Goal: Register for event/course

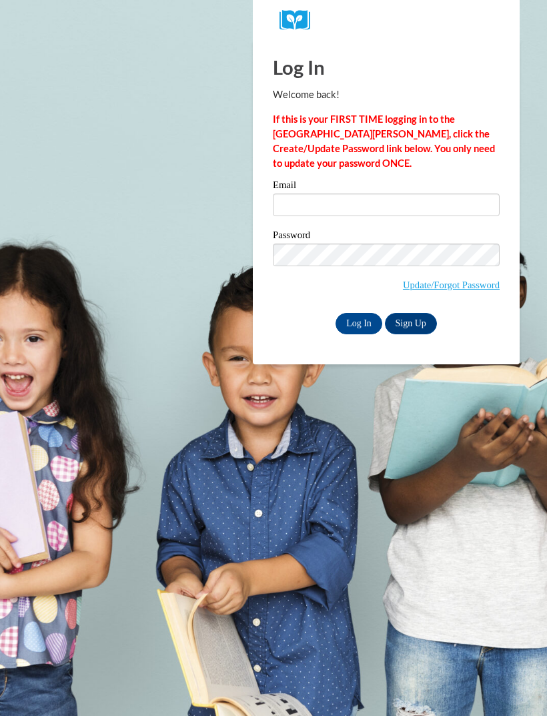
click at [313, 204] on input "Email" at bounding box center [386, 205] width 227 height 23
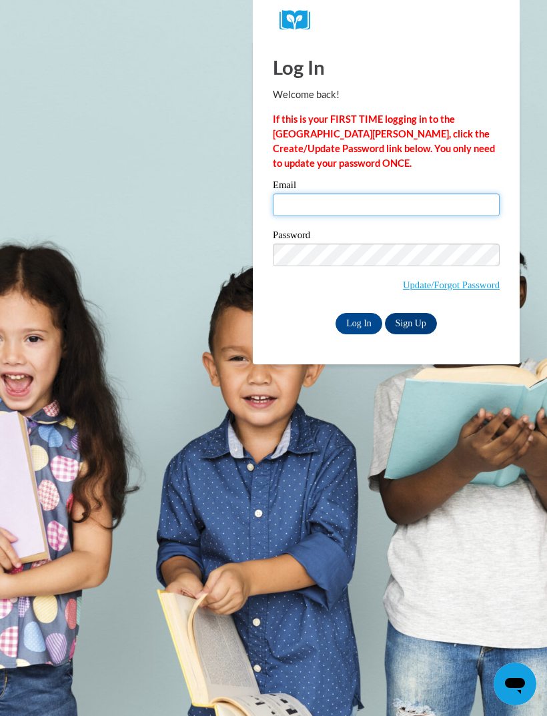
type input "jaaliyahnelson17@gmail.com"
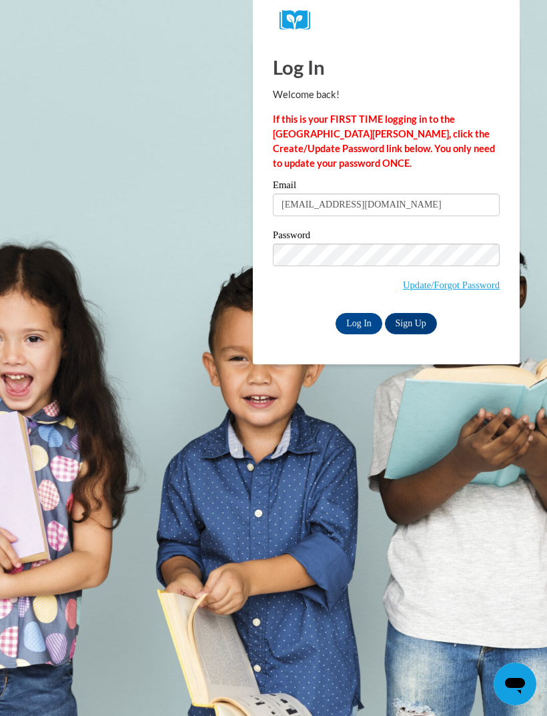
click at [359, 322] on input "Log In" at bounding box center [359, 323] width 47 height 21
click at [356, 324] on input "Log In" at bounding box center [359, 323] width 47 height 21
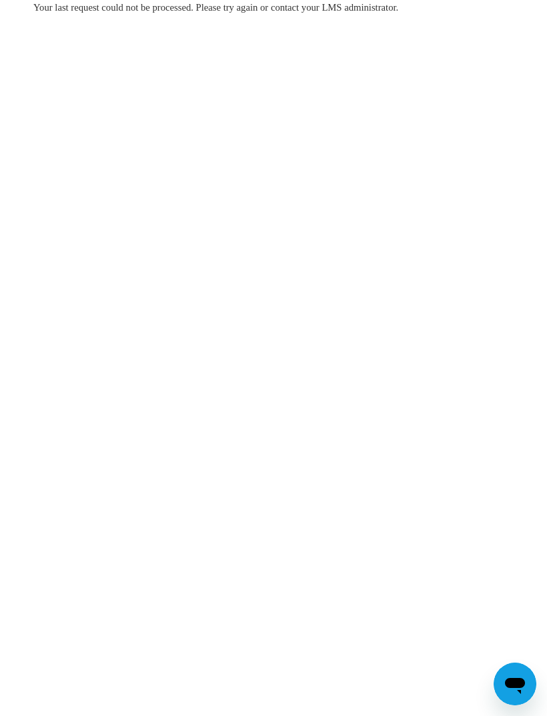
click at [310, 7] on span "Your last request could not be processed. Please try again or contact your LMS …" at bounding box center [215, 7] width 365 height 11
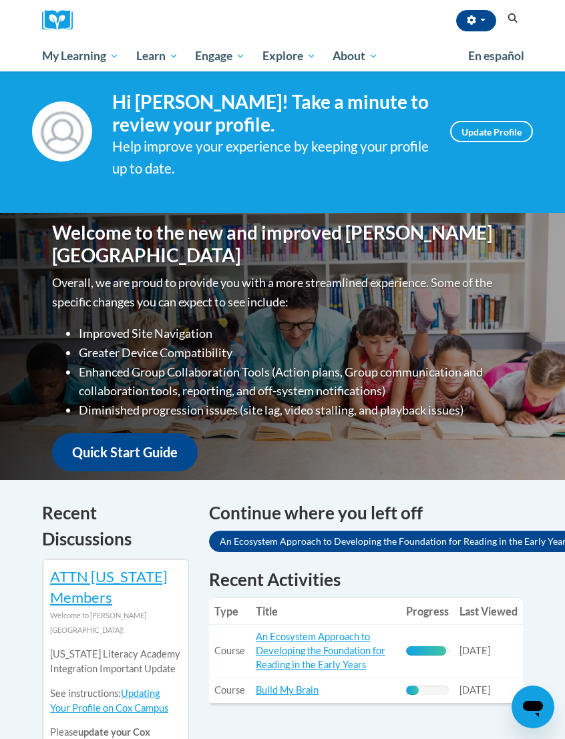
scroll to position [21, 9]
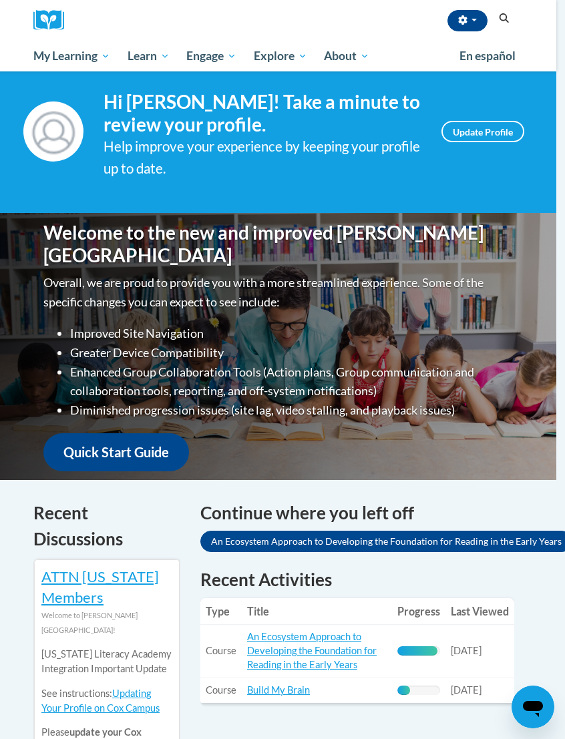
click at [0, 0] on span "My Course Progress" at bounding box center [0, 0] width 0 height 0
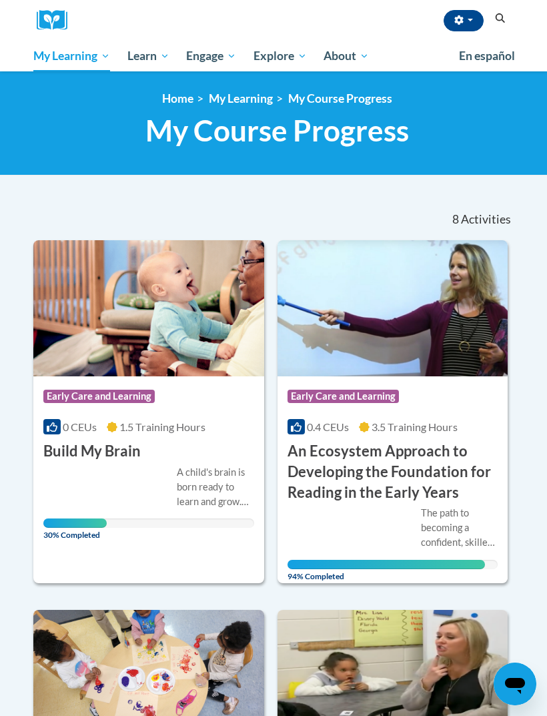
click at [502, 17] on icon "Search" at bounding box center [501, 18] width 10 height 10
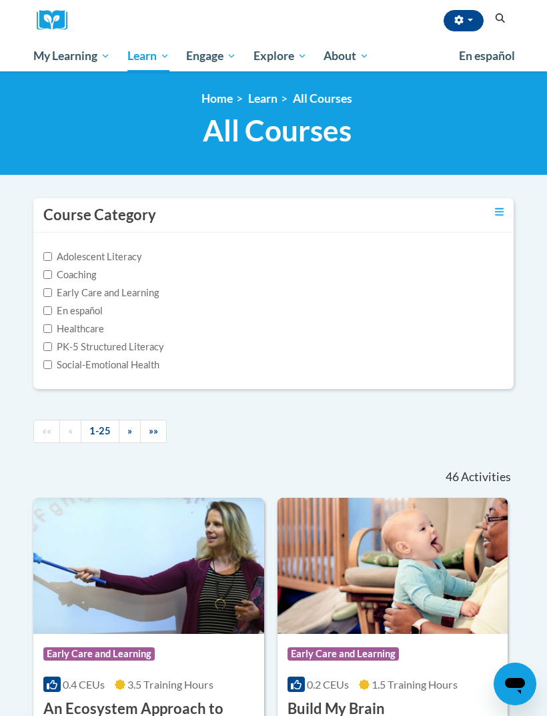
click at [395, 115] on h1 "All Courses All Courses" at bounding box center [277, 130] width 480 height 35
click at [53, 287] on label "Early Care and Learning" at bounding box center [100, 293] width 115 height 15
click at [52, 288] on input "Early Care and Learning" at bounding box center [47, 292] width 9 height 9
checkbox input "true"
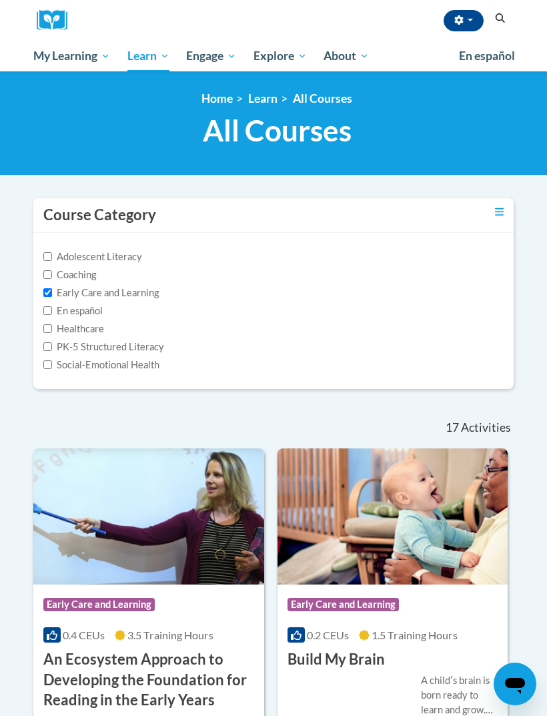
click at [370, 134] on h1 "All Courses All Courses" at bounding box center [277, 130] width 480 height 35
click at [481, 97] on ol "Home Learn All Courses" at bounding box center [277, 98] width 480 height 15
click at [103, 101] on ol "Home Learn All Courses" at bounding box center [277, 98] width 480 height 15
click at [244, 126] on span "All Courses" at bounding box center [277, 130] width 149 height 35
click at [503, 25] on button "Search" at bounding box center [500, 19] width 20 height 16
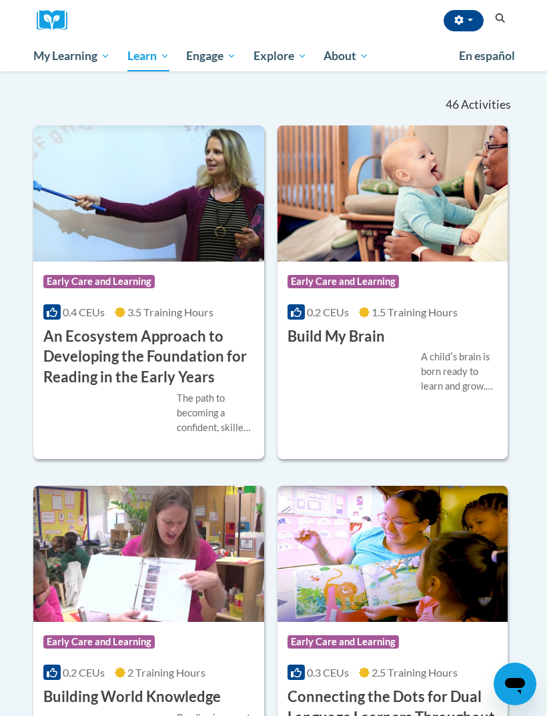
scroll to position [286, 0]
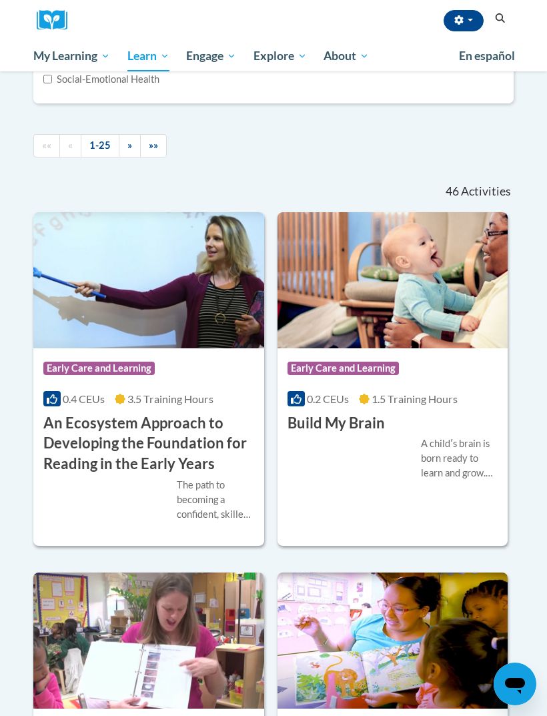
click at [226, 143] on ul "«« « 1-25 » »»" at bounding box center [273, 145] width 480 height 23
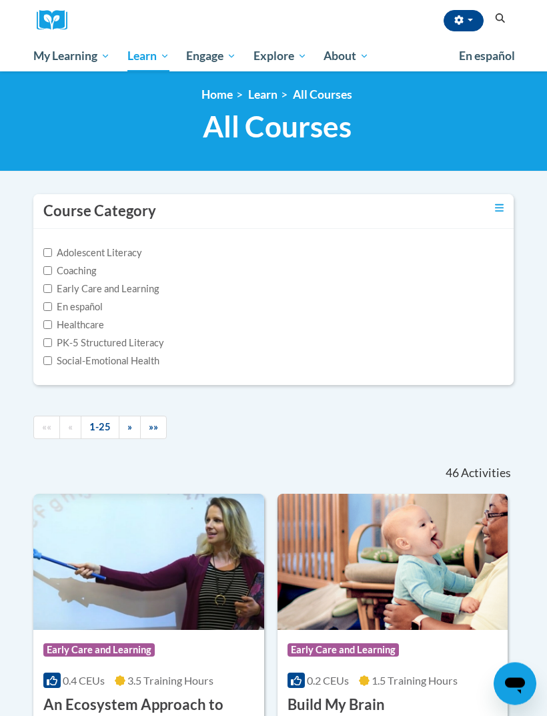
scroll to position [0, 0]
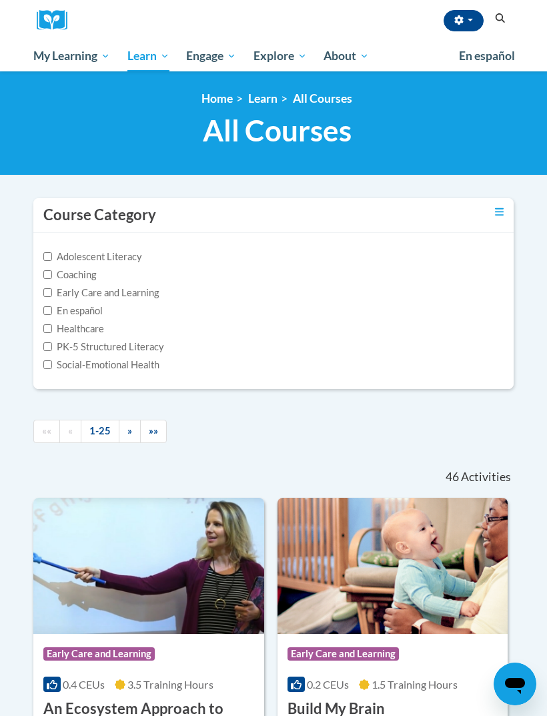
click at [502, 205] on link "Toggle collapse" at bounding box center [499, 212] width 9 height 15
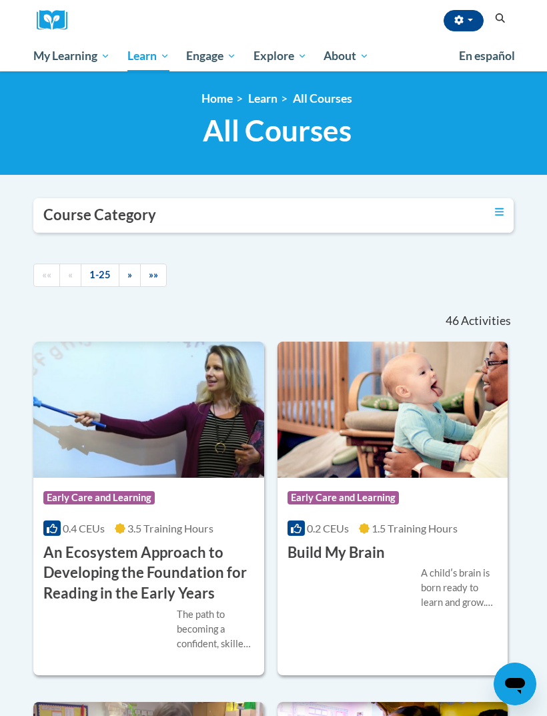
click at [136, 220] on h3 "Course Category" at bounding box center [99, 215] width 113 height 21
click at [498, 209] on icon "Toggle collapse" at bounding box center [499, 212] width 9 height 10
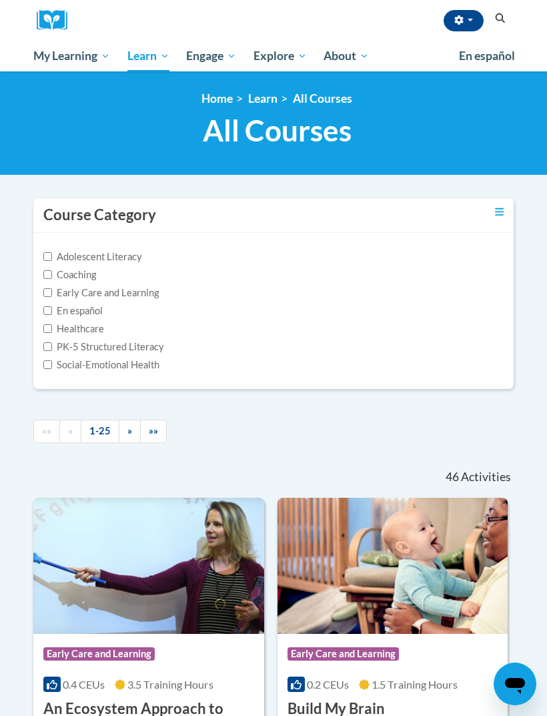
click at [406, 130] on h1 "All Courses All Courses" at bounding box center [277, 130] width 480 height 35
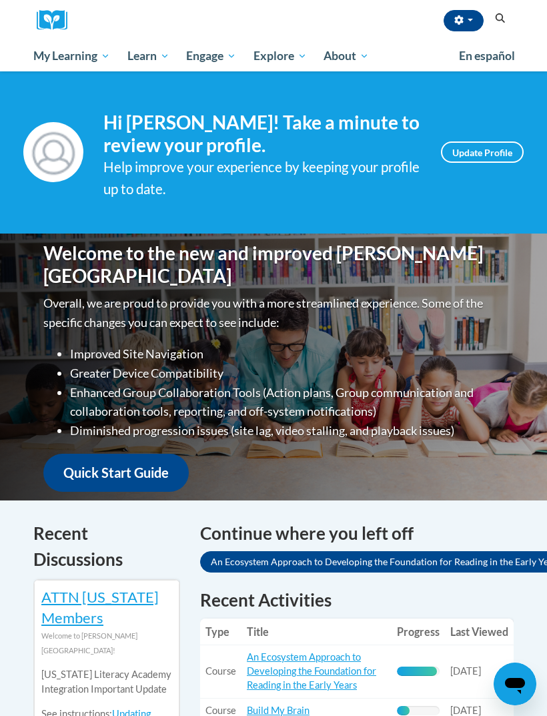
click at [500, 15] on icon "Search" at bounding box center [500, 18] width 12 height 10
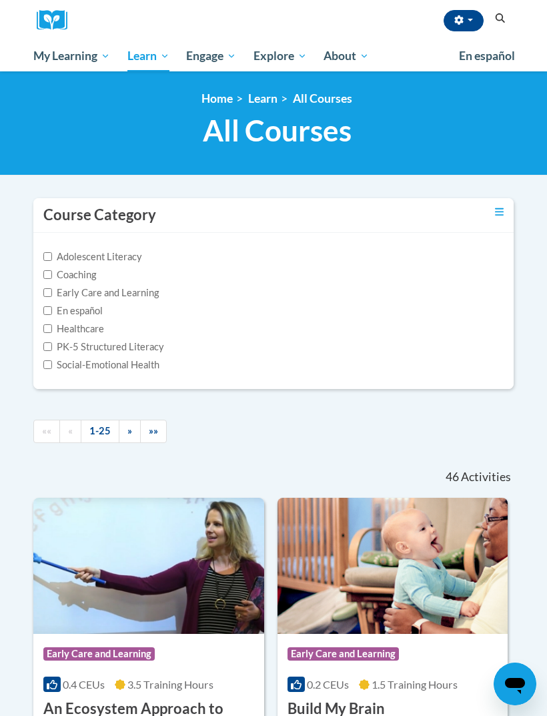
click at [492, 20] on button "Search" at bounding box center [500, 19] width 20 height 16
click at [469, 20] on span "button" at bounding box center [470, 20] width 5 height 3
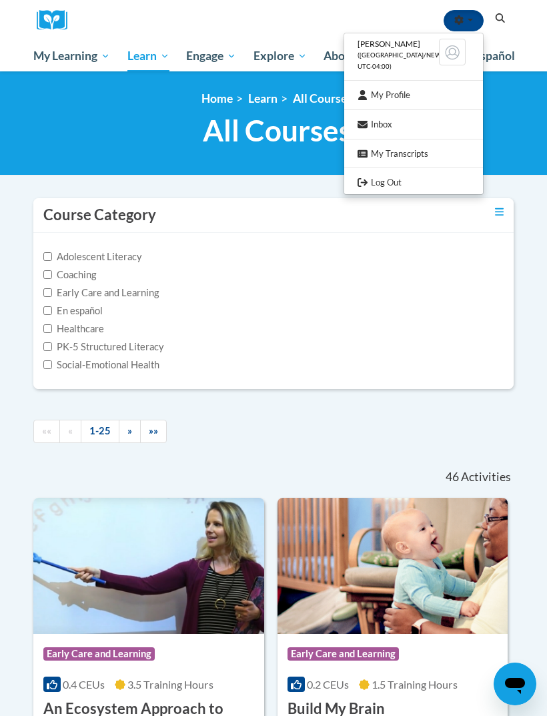
click at [523, 115] on div at bounding box center [273, 358] width 547 height 716
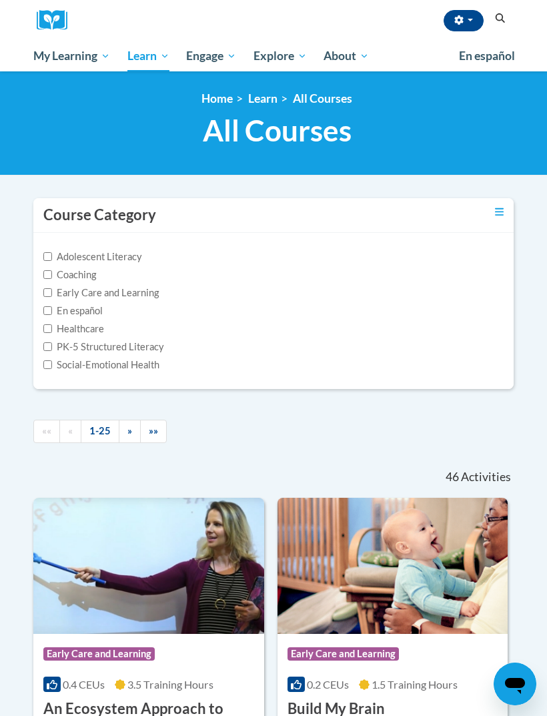
click at [502, 19] on icon "Search" at bounding box center [501, 18] width 10 height 10
click at [0, 0] on span "My Course Progress" at bounding box center [0, 0] width 0 height 0
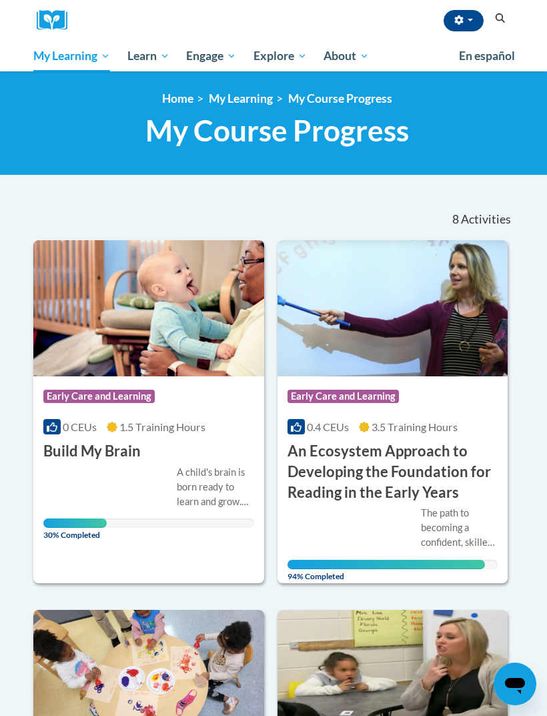
click at [59, 17] on img at bounding box center [57, 20] width 40 height 21
click at [48, 25] on img at bounding box center [57, 20] width 40 height 21
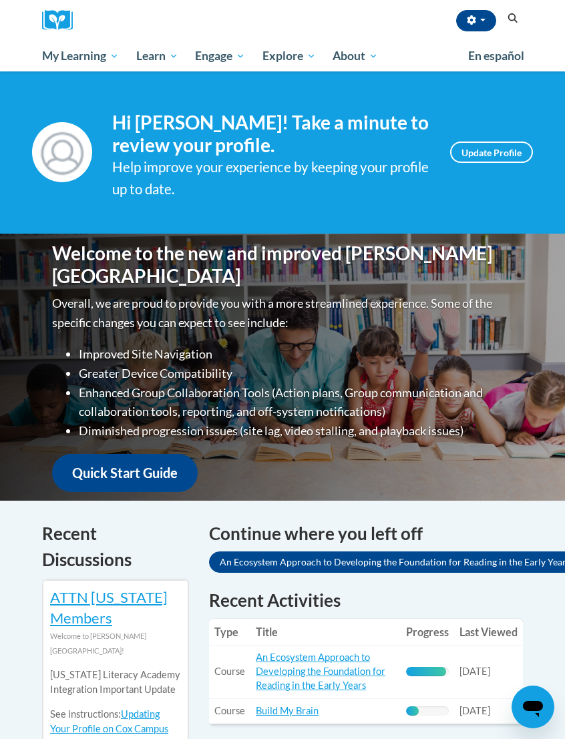
click at [295, 55] on span "Explore" at bounding box center [288, 56] width 53 height 16
click at [287, 58] on span "Explore" at bounding box center [288, 56] width 53 height 16
click at [284, 57] on span "Explore" at bounding box center [288, 56] width 53 height 16
click at [284, 55] on span "Explore" at bounding box center [288, 56] width 53 height 16
click at [87, 57] on span "My Learning" at bounding box center [80, 56] width 77 height 16
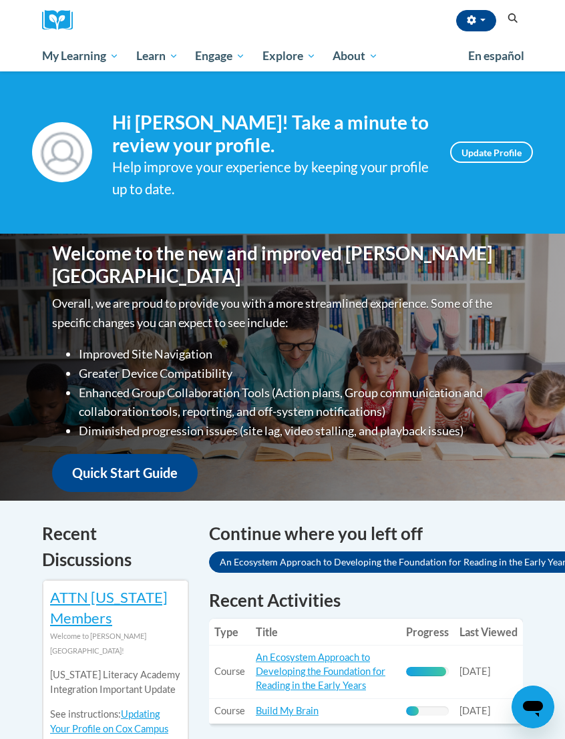
click at [51, 13] on img at bounding box center [62, 20] width 40 height 21
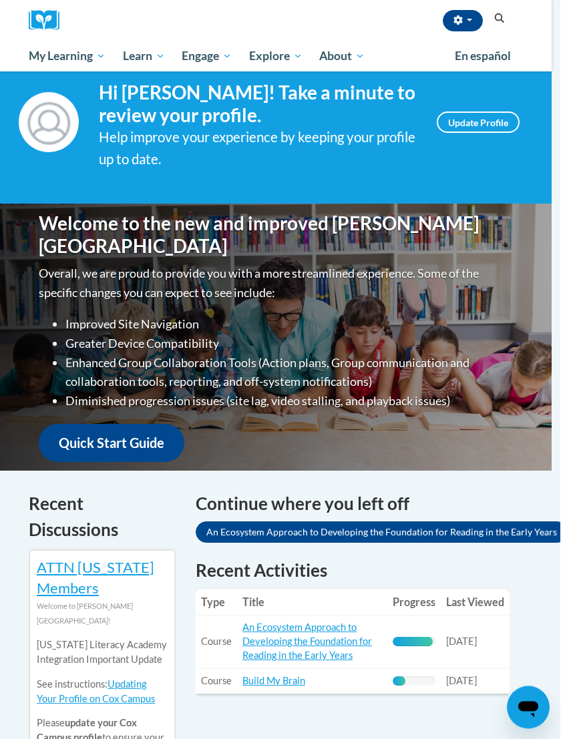
scroll to position [0, 9]
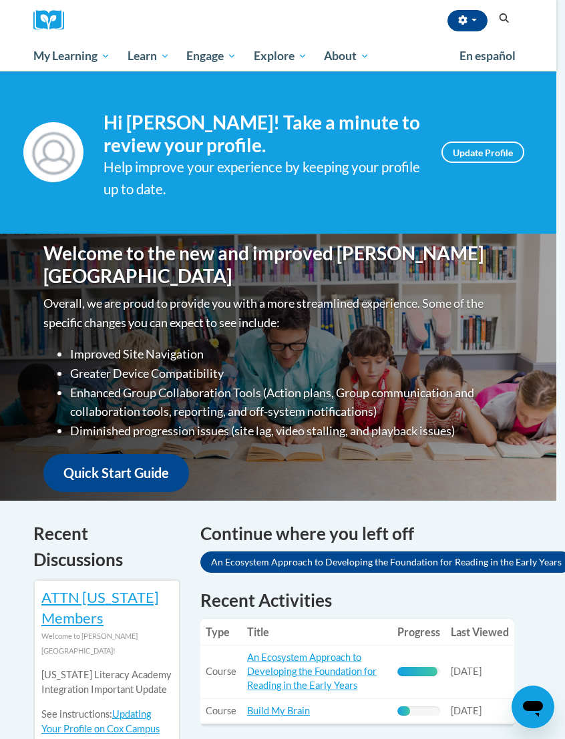
click at [498, 23] on icon "Search" at bounding box center [504, 18] width 12 height 10
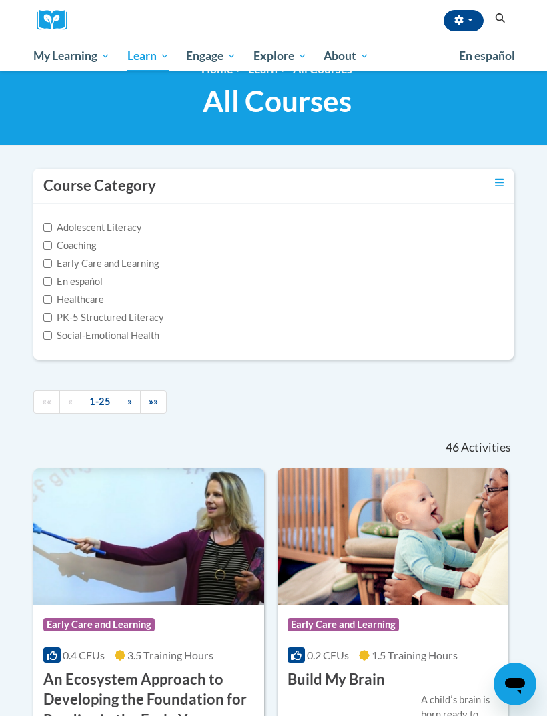
scroll to position [29, 0]
click at [498, 181] on icon "Toggle collapse" at bounding box center [499, 183] width 9 height 10
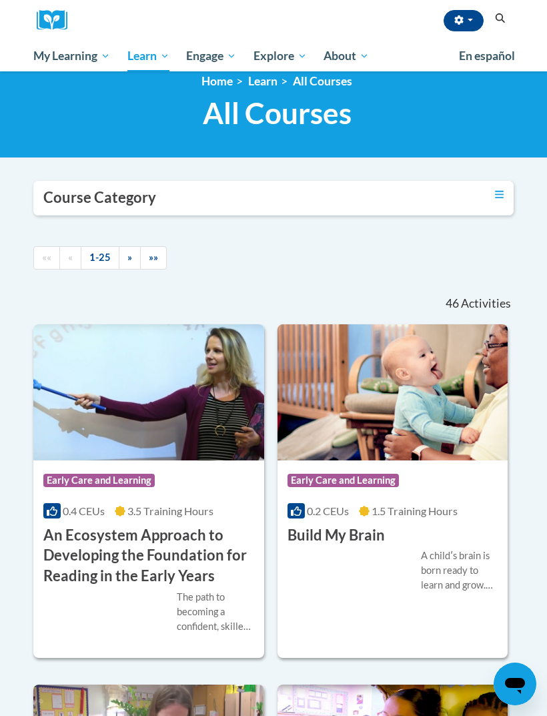
scroll to position [19, 0]
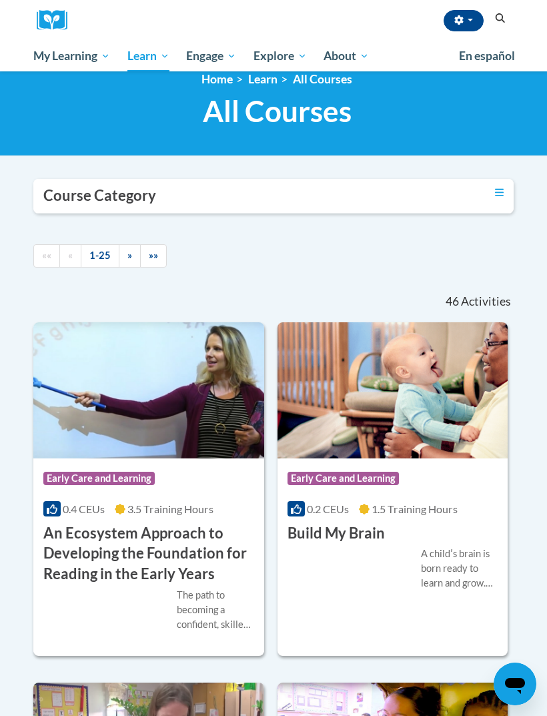
click at [487, 197] on div "Course Category" at bounding box center [273, 196] width 480 height 35
click at [408, 196] on div "Course Category" at bounding box center [273, 196] width 480 height 35
click at [500, 198] on link "Toggle collapse" at bounding box center [499, 192] width 9 height 15
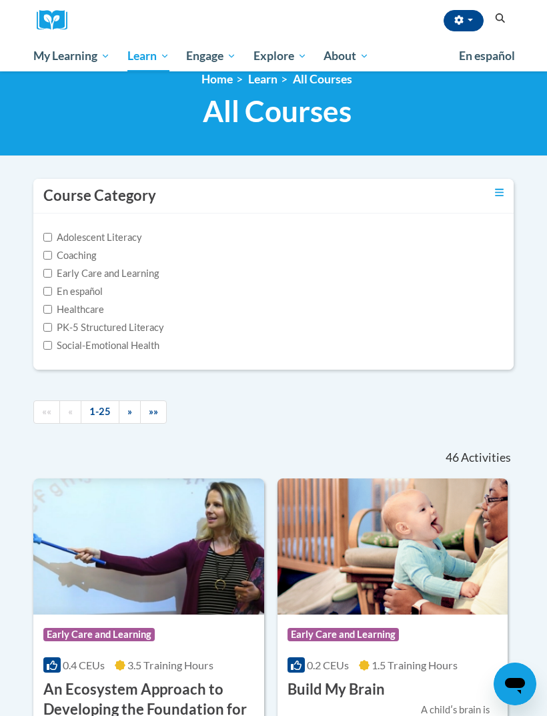
click at [135, 266] on label "Early Care and Learning" at bounding box center [100, 273] width 115 height 15
click at [52, 269] on input "Early Care and Learning" at bounding box center [47, 273] width 9 height 9
checkbox input "true"
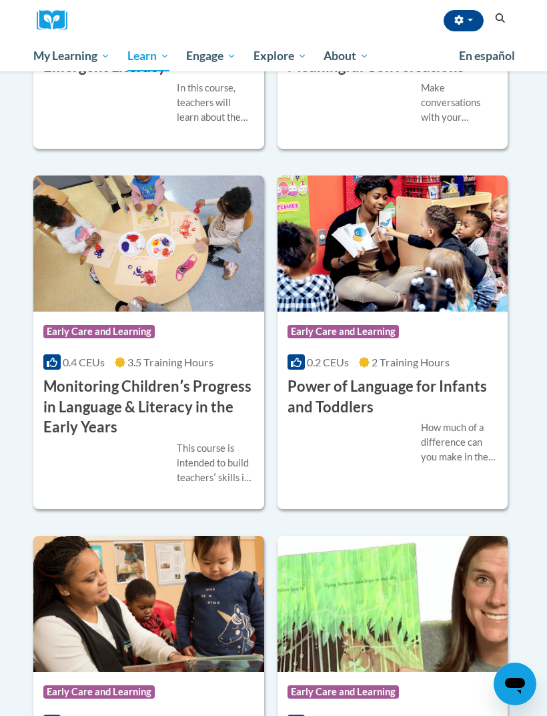
scroll to position [1268, 0]
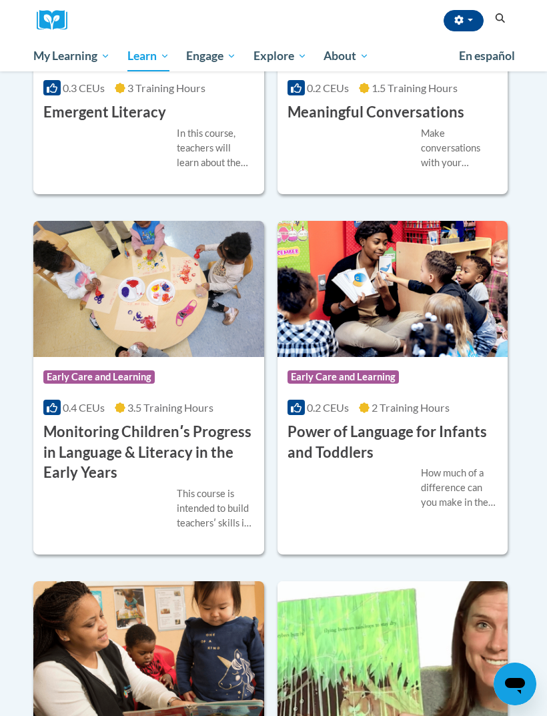
click at [420, 344] on img at bounding box center [393, 289] width 231 height 136
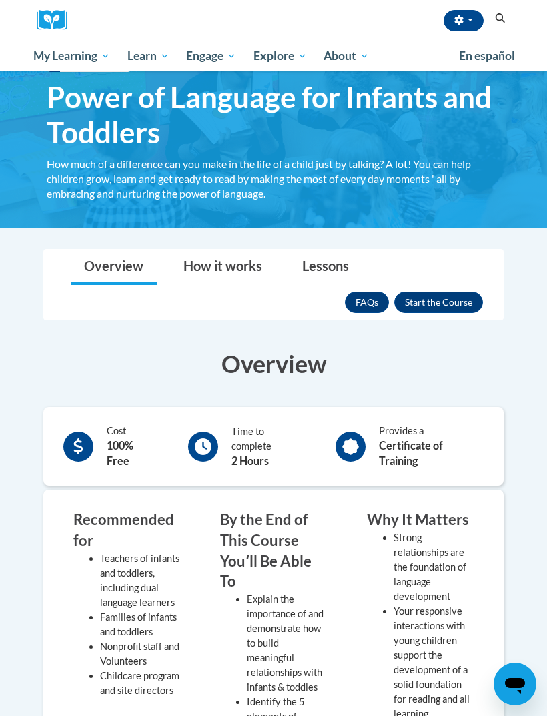
scroll to position [53, 0]
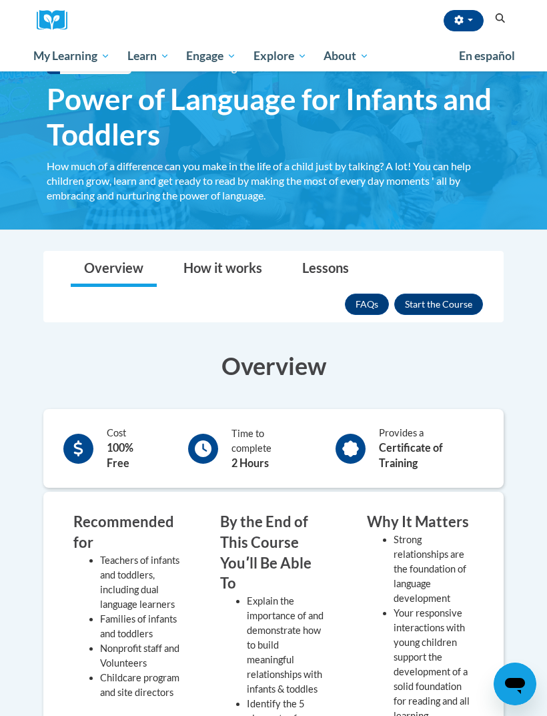
click at [452, 297] on button "Enroll" at bounding box center [438, 304] width 89 height 21
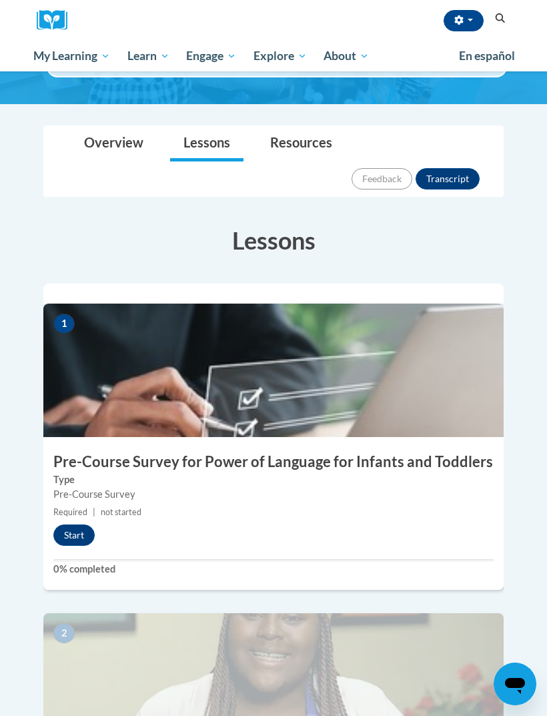
scroll to position [174, 0]
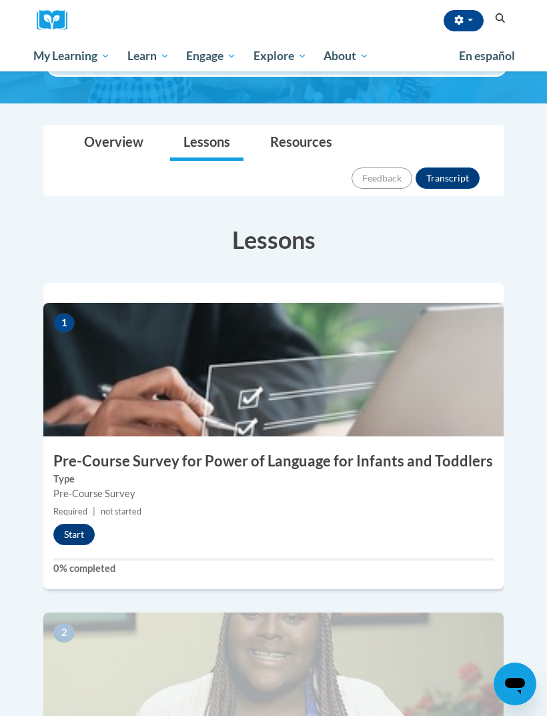
click at [79, 524] on button "Start" at bounding box center [73, 534] width 41 height 21
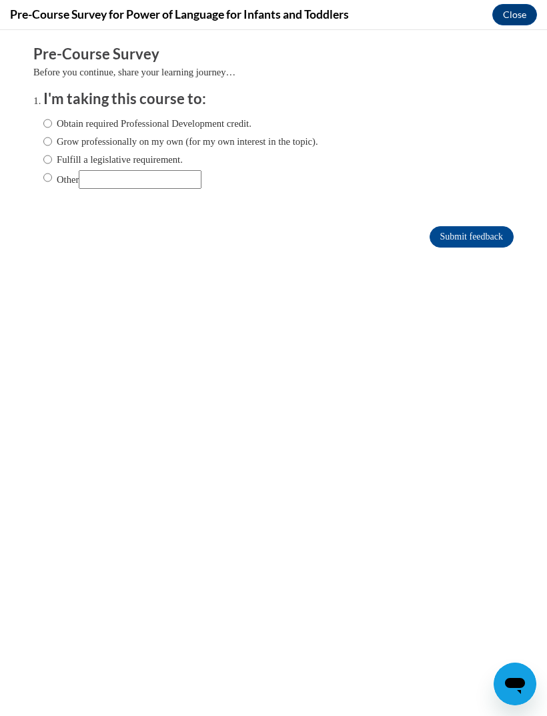
scroll to position [0, 0]
click at [47, 117] on input "Obtain required Professional Development credit." at bounding box center [47, 123] width 9 height 15
radio input "true"
click at [483, 236] on input "Submit feedback" at bounding box center [472, 236] width 84 height 21
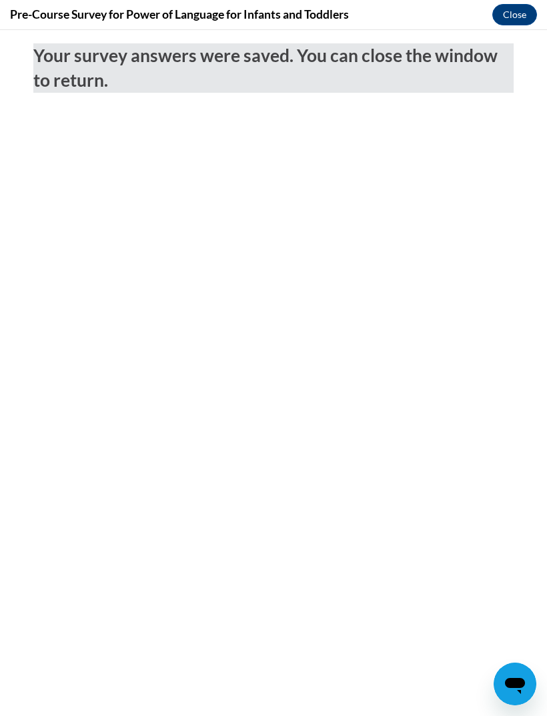
click at [510, 11] on button "Close" at bounding box center [514, 14] width 45 height 21
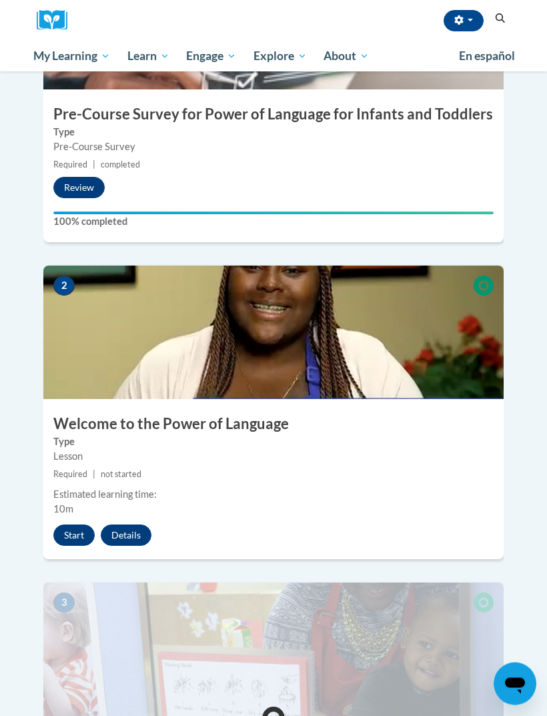
scroll to position [522, 0]
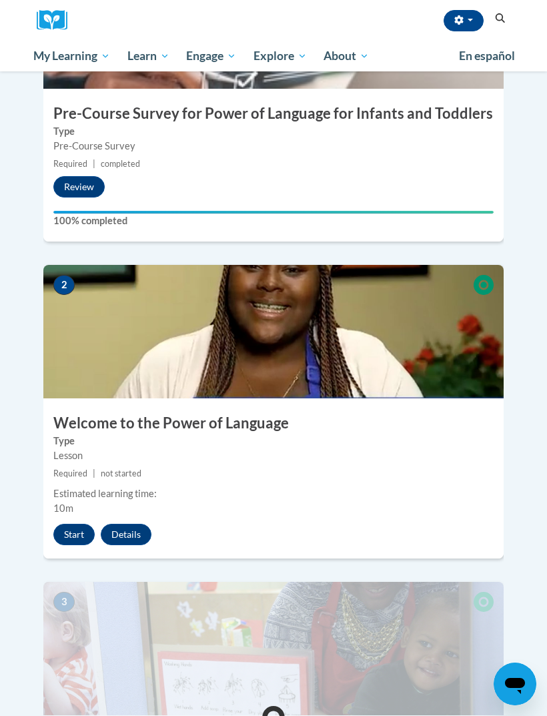
click at [73, 524] on button "Start" at bounding box center [73, 534] width 41 height 21
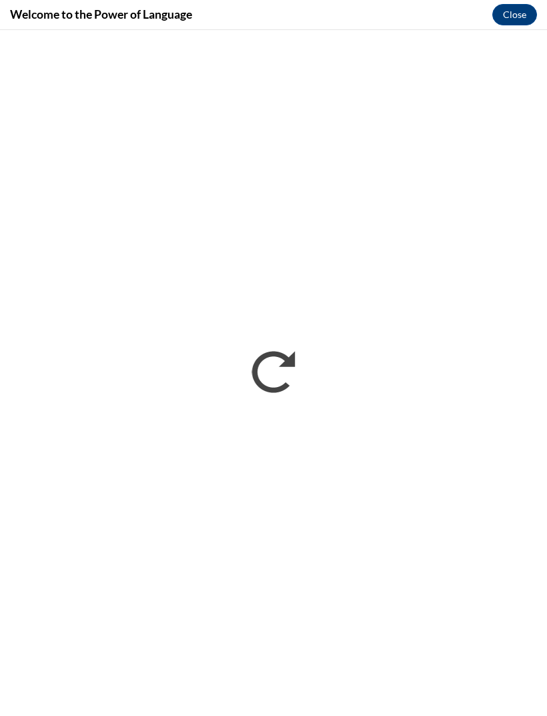
scroll to position [0, 0]
click at [521, 13] on button "Close" at bounding box center [514, 14] width 45 height 21
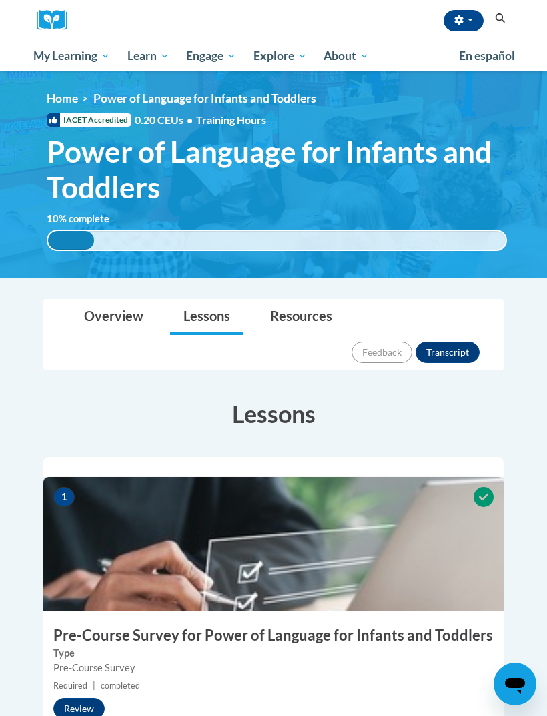
click at [469, 102] on ol "Home Power of Language for Infants and Toddlers" at bounding box center [277, 98] width 460 height 15
